Goal: Task Accomplishment & Management: Complete application form

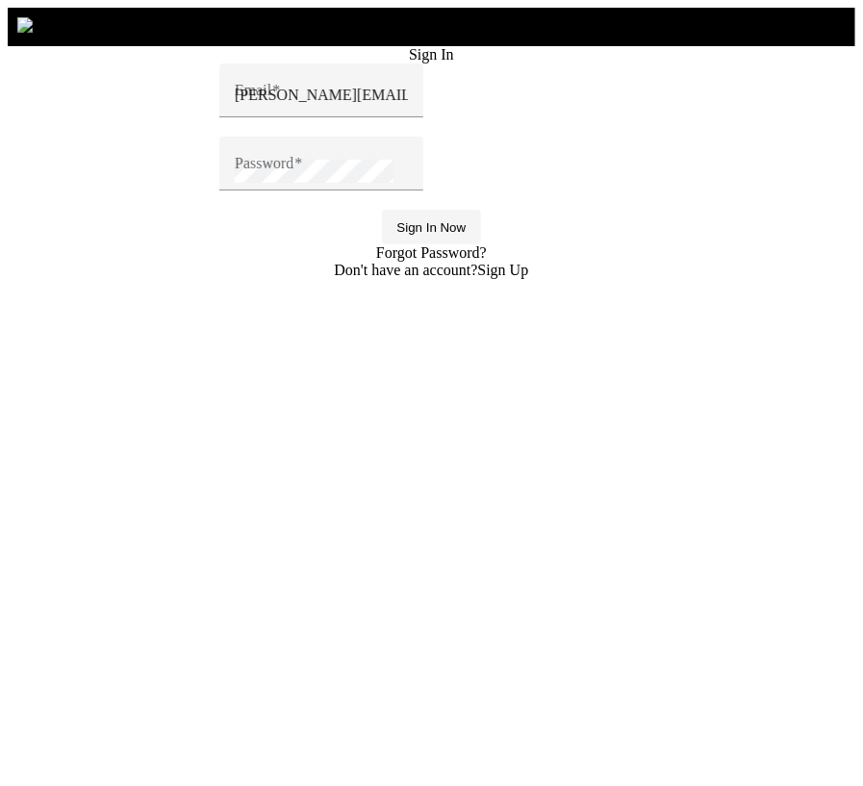
click at [397, 235] on span "Sign In Now" at bounding box center [431, 227] width 69 height 14
click at [280, 104] on input "[PERSON_NAME][EMAIL_ADDRESS][PERSON_NAME][DOMAIN_NAME]" at bounding box center [321, 95] width 173 height 17
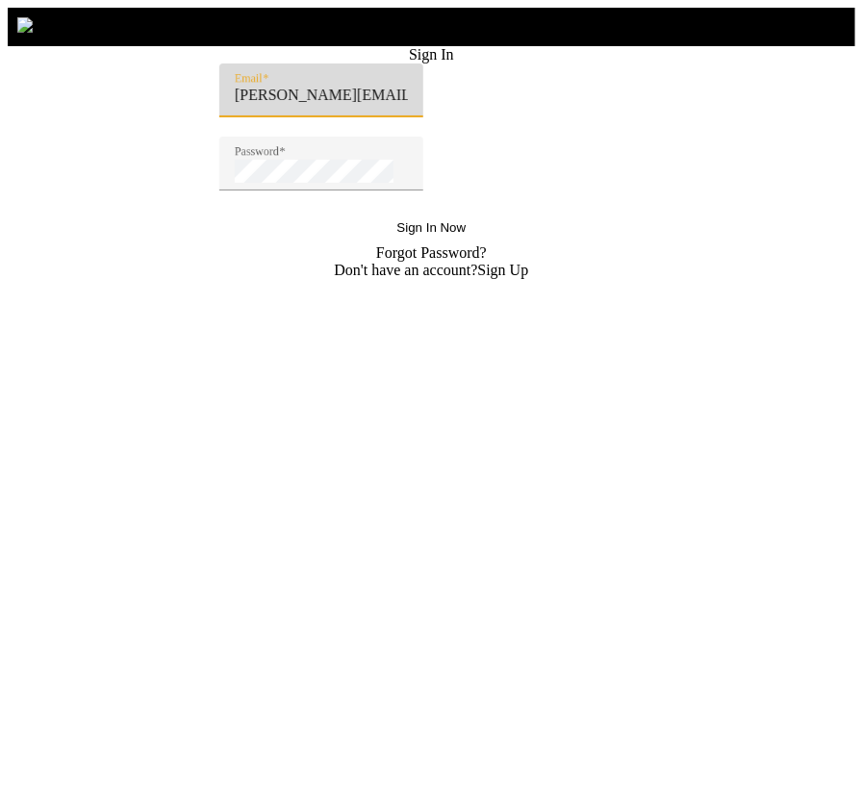
type input "[PERSON_NAME][EMAIL_ADDRESS][DOMAIN_NAME]"
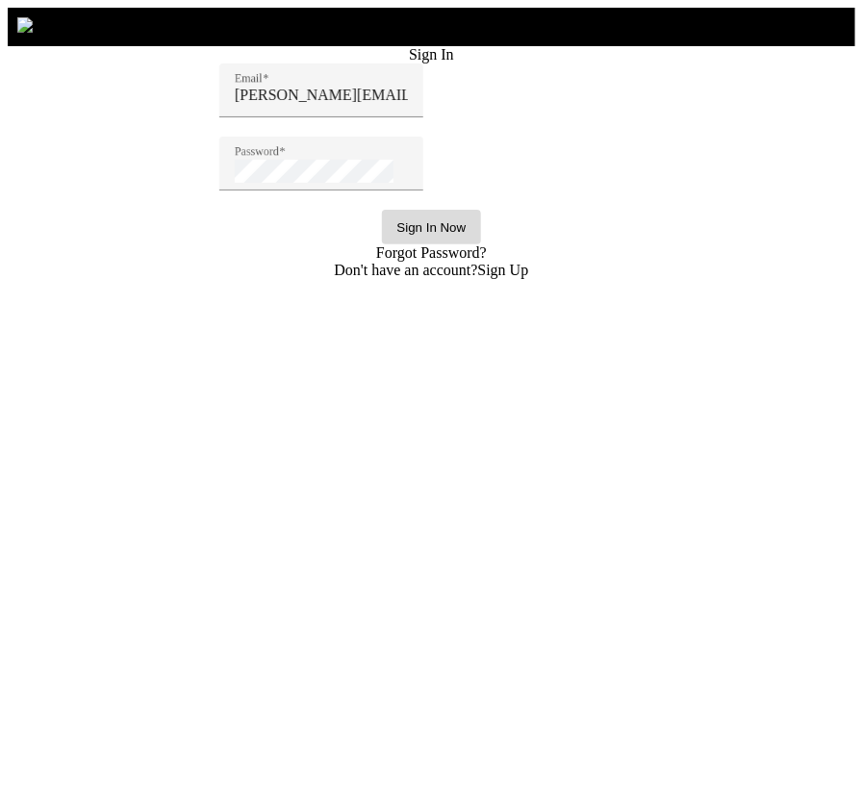
click at [397, 235] on span "Sign In Now" at bounding box center [431, 227] width 69 height 14
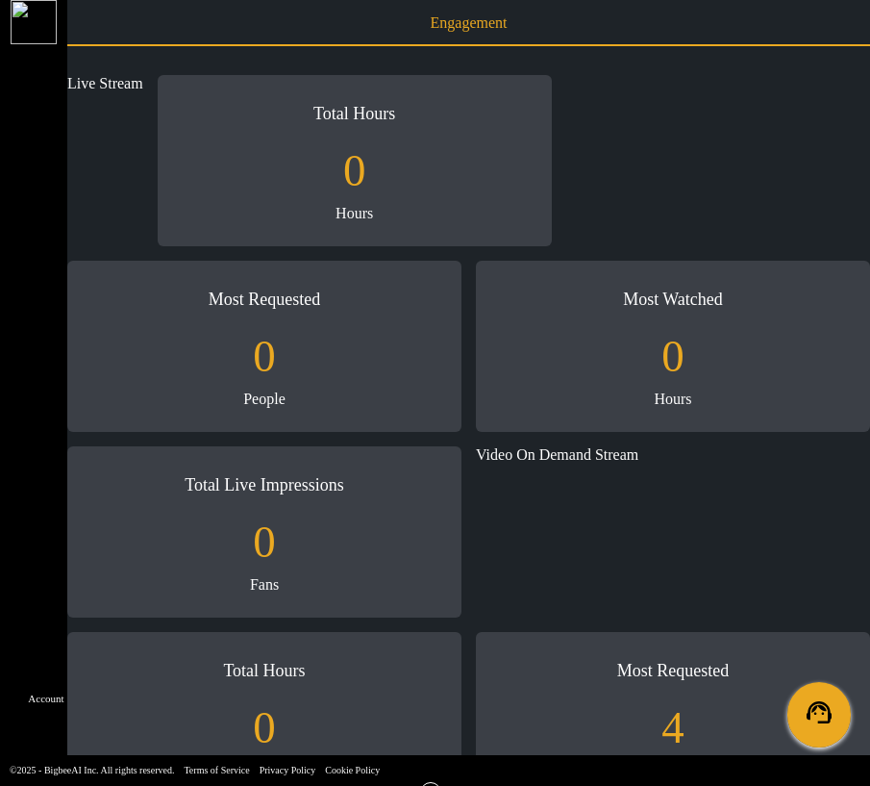
click at [48, 645] on icon at bounding box center [48, 645] width 0 height 0
click at [298, 724] on li "Business Setup" at bounding box center [221, 737] width 154 height 27
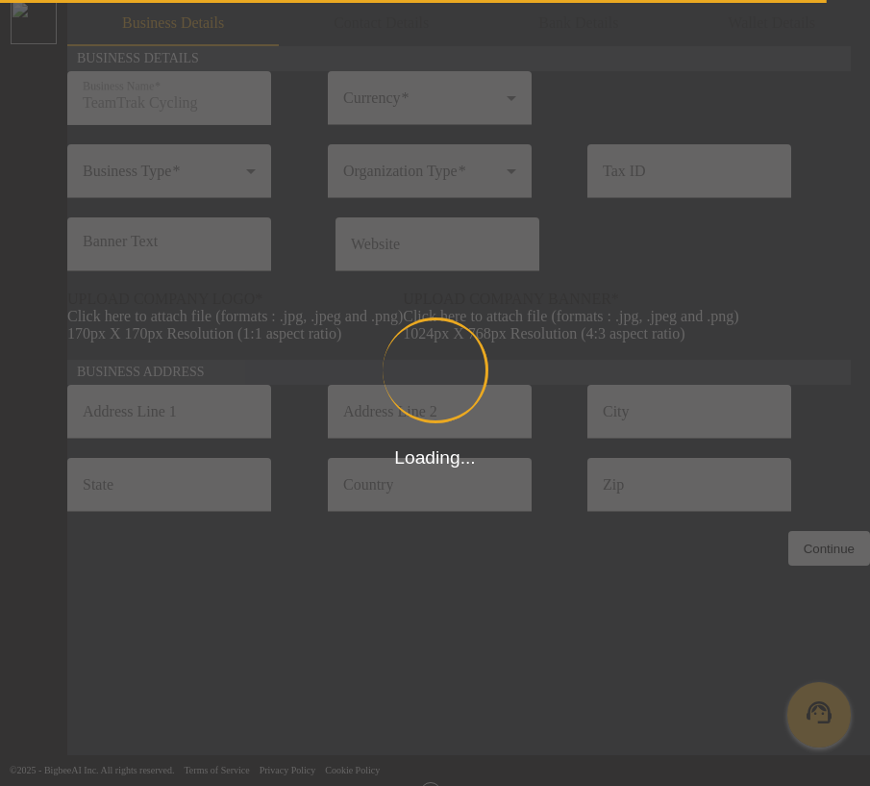
type input "12312431423431"
type input "TeamTrak Cycling"
type input "[URL][DOMAIN_NAME]"
type input "Team Track Rd"
type input "Auburn"
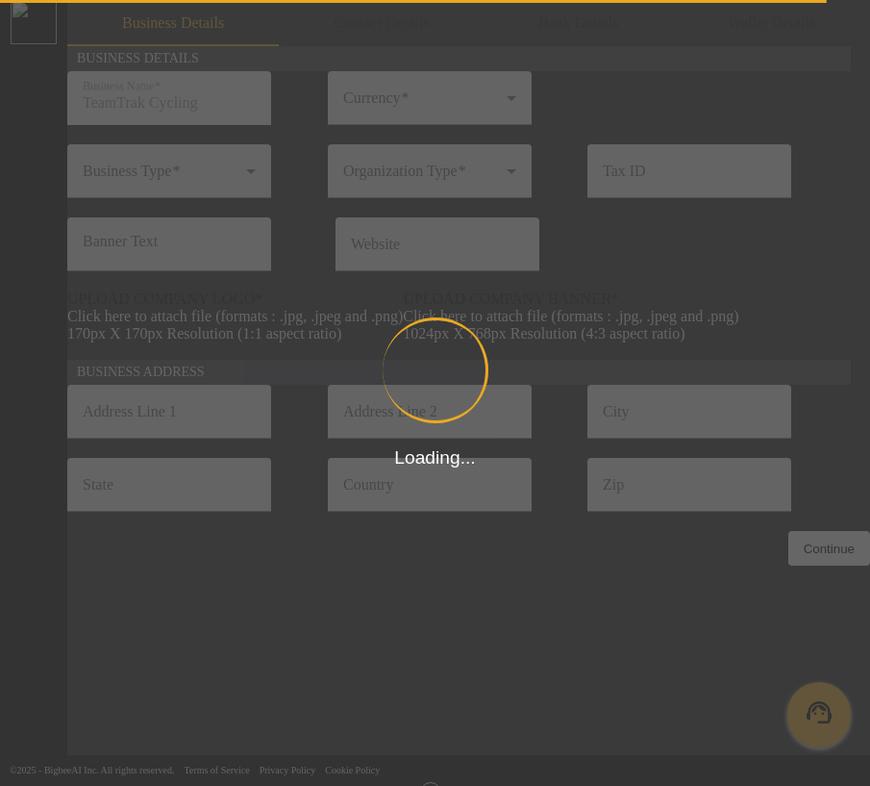
type input "[US_STATE]"
type input "[GEOGRAPHIC_DATA]"
type input "95603"
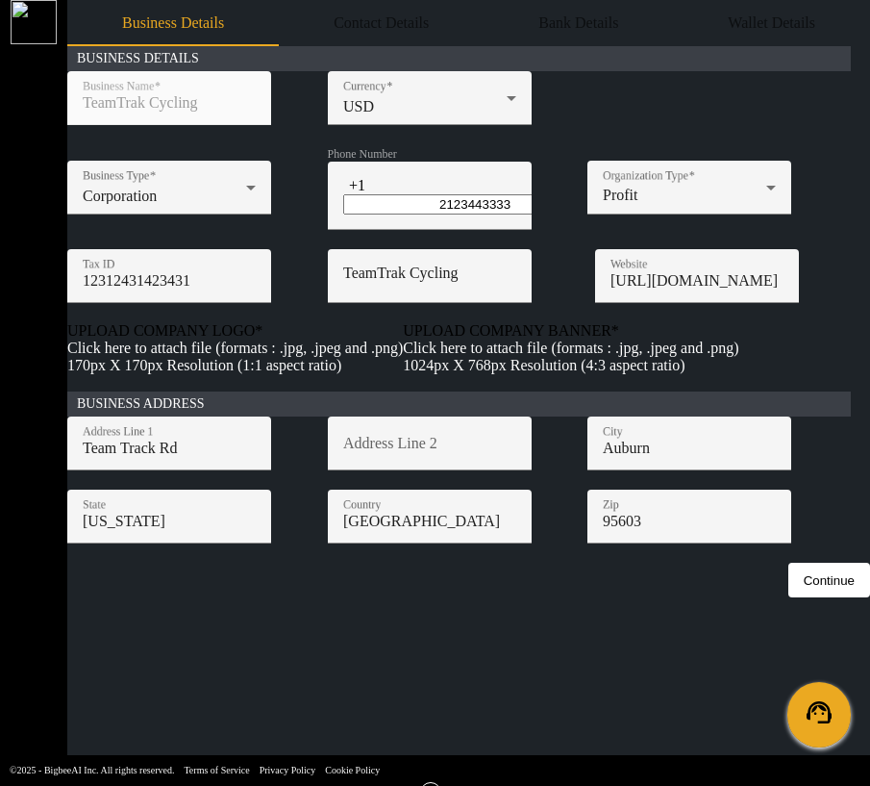
scroll to position [122, 0]
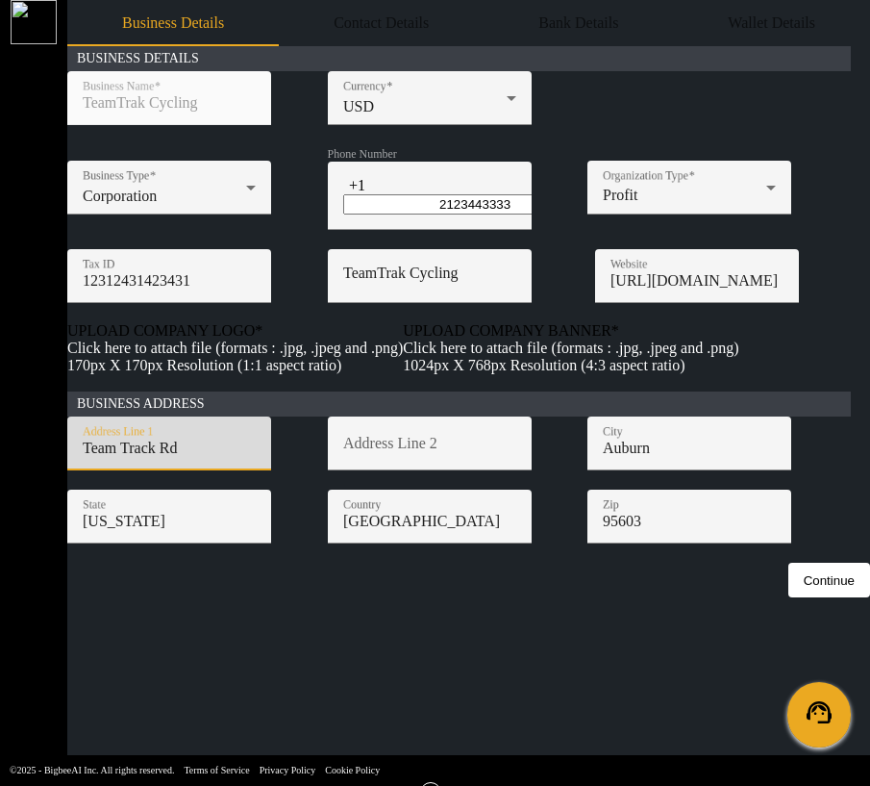
click at [256, 457] on input "Team Track Rd" at bounding box center [169, 448] width 173 height 17
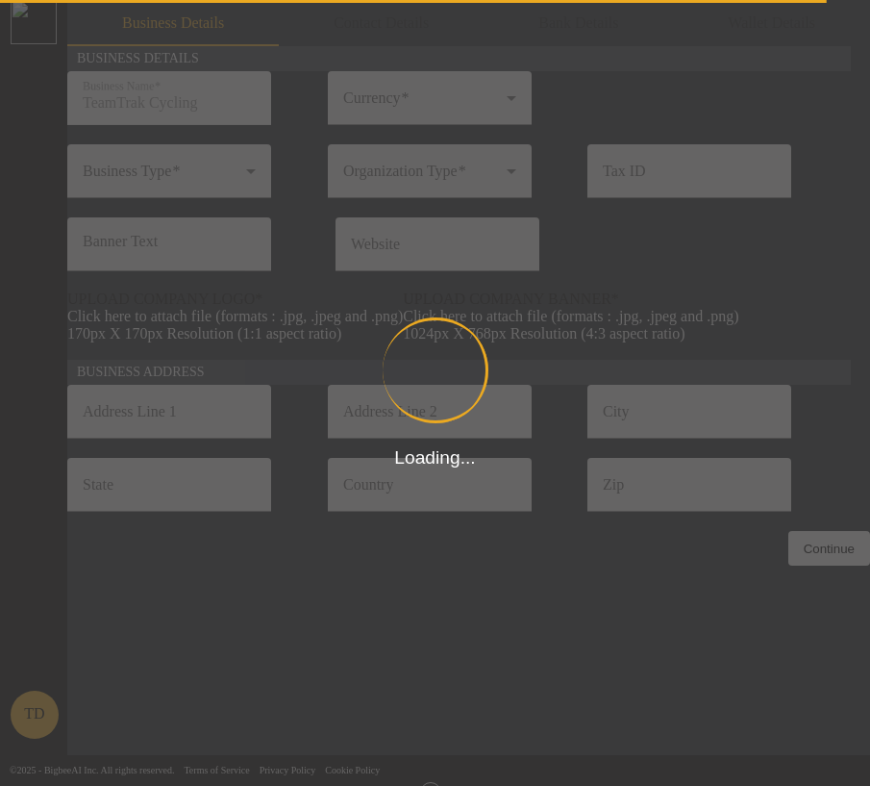
type input "12312431423431"
type input "TeamTrak Cycling"
type input "https://teamtrakcycling.com/"
type input "Team Track Rd"
type input "Auburn"
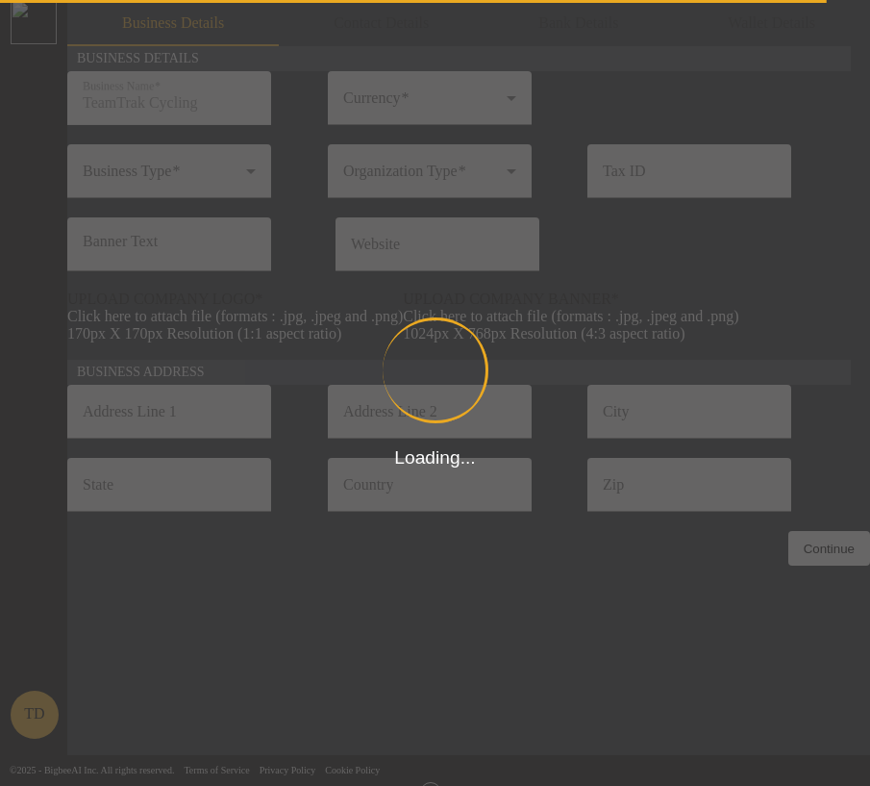
type input "California"
type input "United States"
type input "95603"
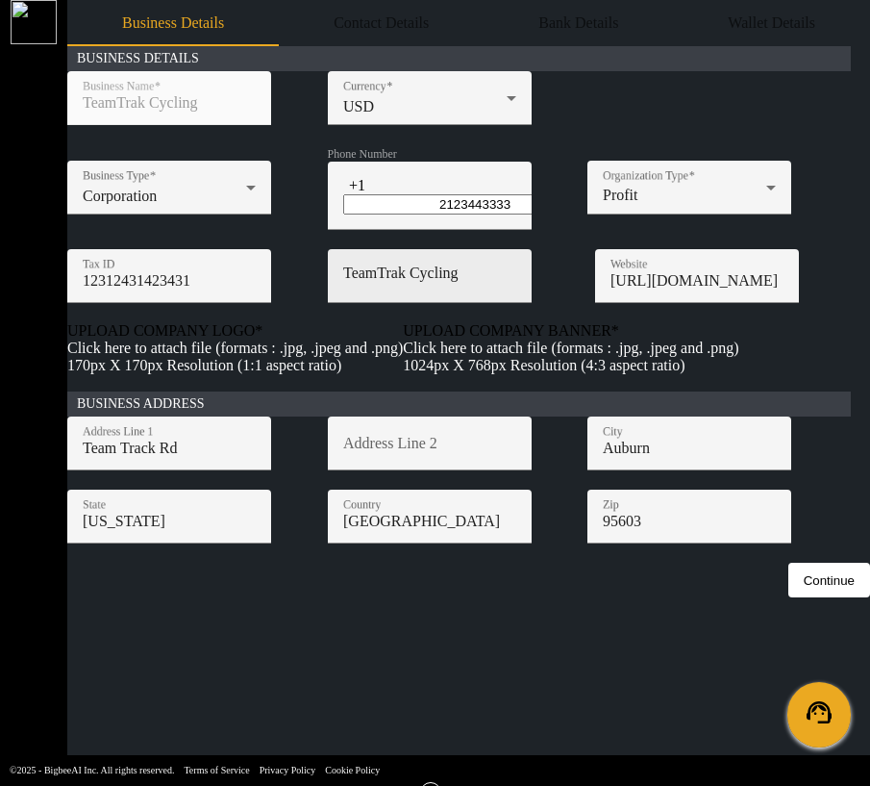
scroll to position [122, 0]
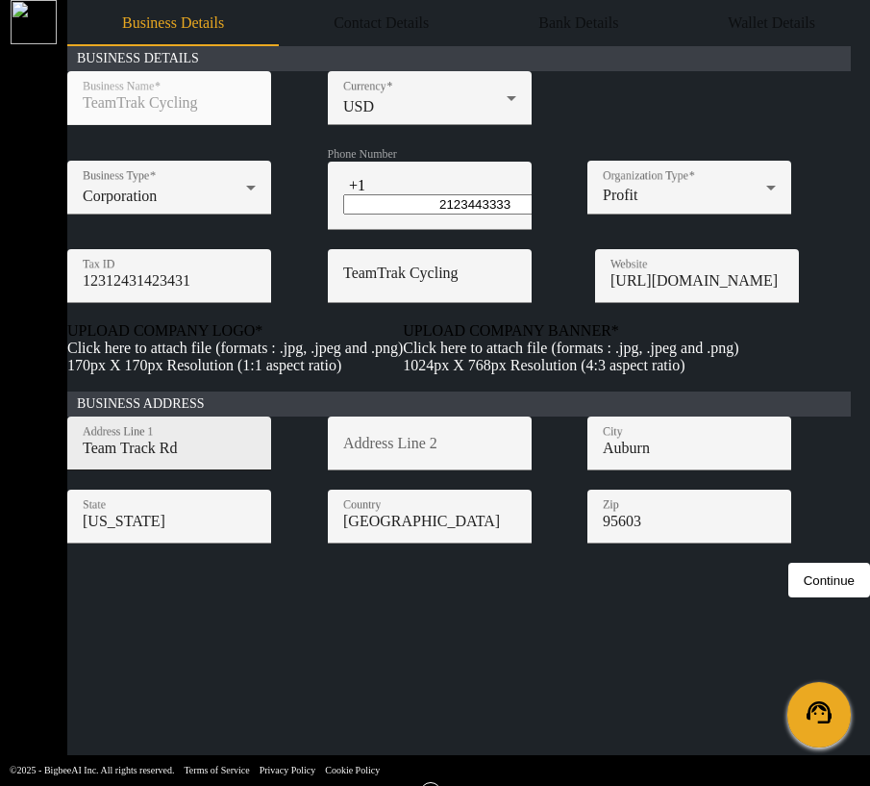
click at [217, 457] on input "Team Track Rd" at bounding box center [169, 448] width 173 height 17
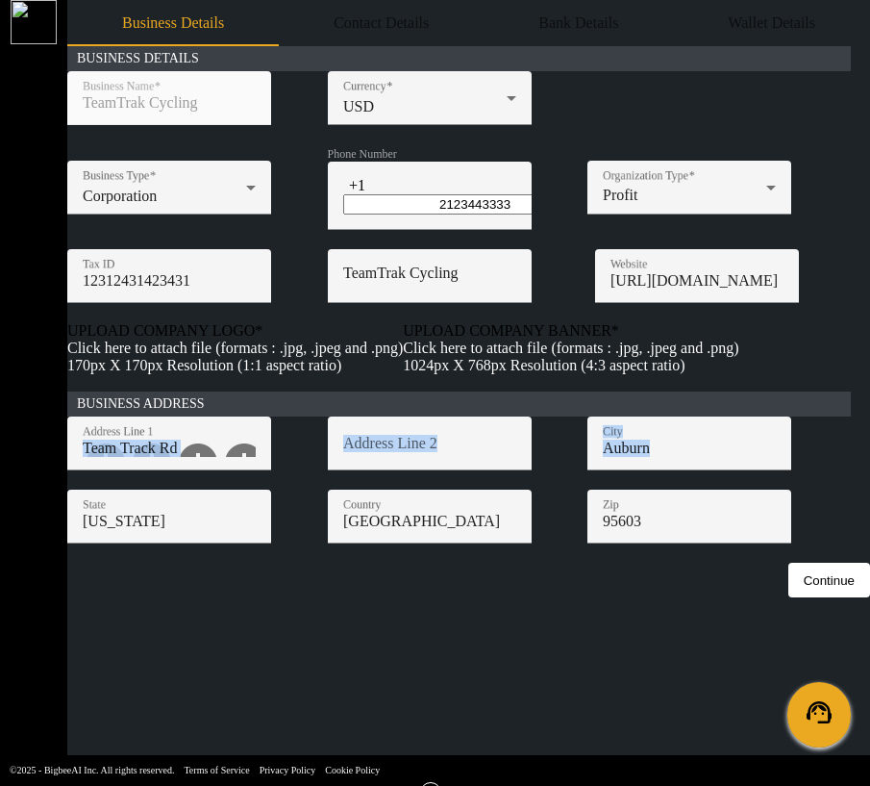
drag, startPoint x: 214, startPoint y: 481, endPoint x: 80, endPoint y: 481, distance: 133.7
click at [80, 481] on app-artist-payment-setup "Business Details Contact Details Bank Details Wallet Details BUSINESS DETAILS B…" at bounding box center [468, 298] width 803 height 597
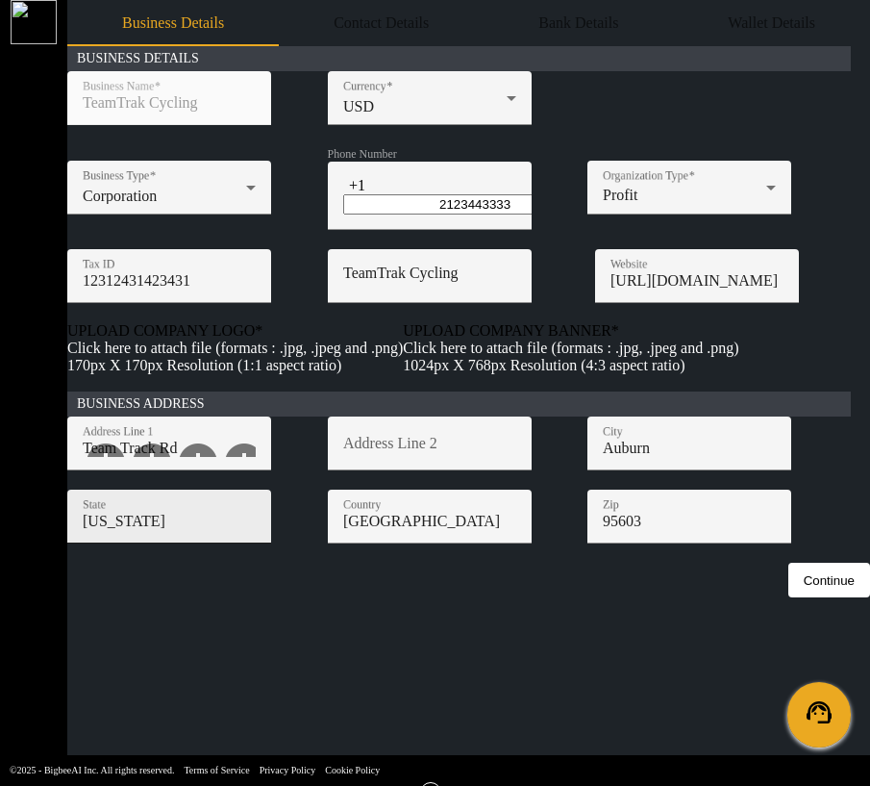
click at [256, 530] on input "California" at bounding box center [169, 521] width 173 height 17
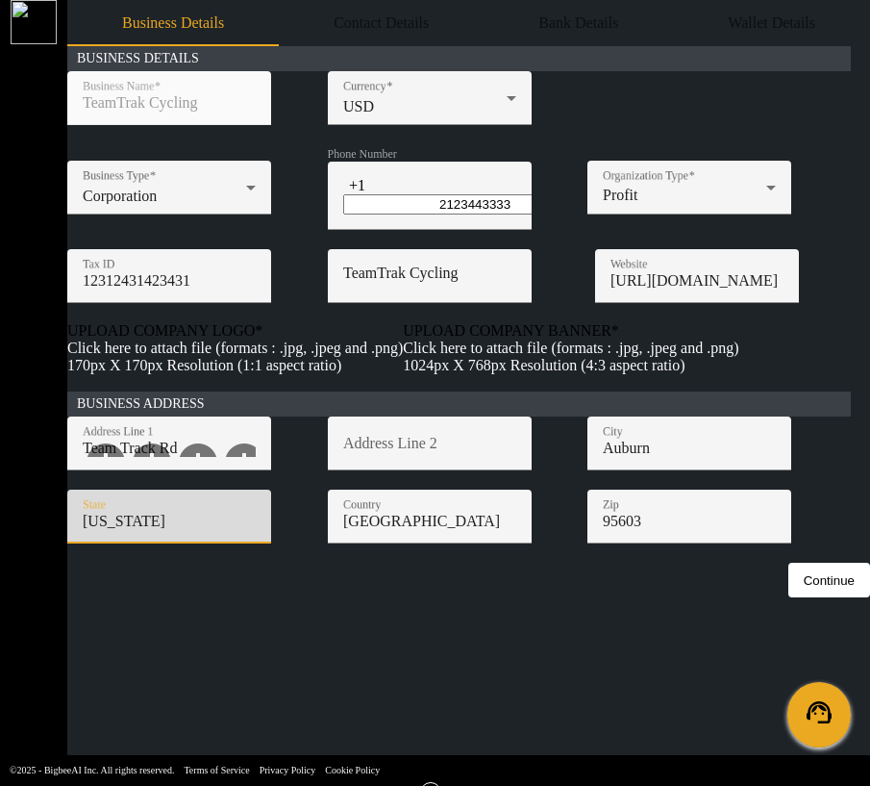
click at [276, 597] on form "BUSINESS DETAILS Business Name TeamTrak Cycling Currency USD Business Type Corp…" at bounding box center [468, 321] width 803 height 551
